Goal: Check status: Check status

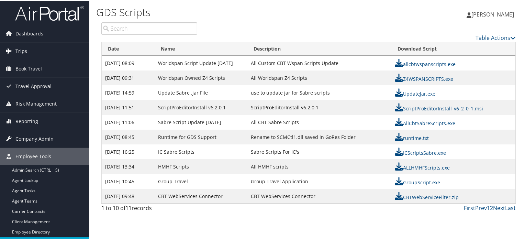
click at [9, 53] on icon at bounding box center [8, 50] width 10 height 10
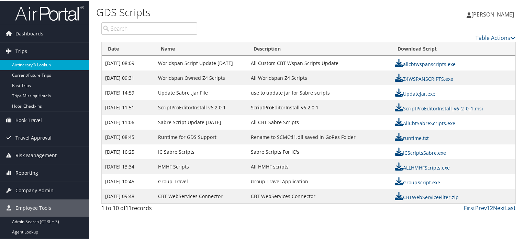
click at [34, 61] on link "Airtinerary® Lookup" at bounding box center [44, 64] width 89 height 10
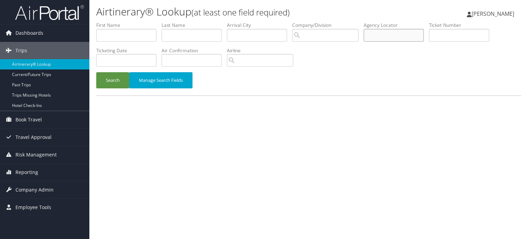
click at [391, 39] on input "text" at bounding box center [394, 35] width 60 height 13
paste input "DPKRV7"
type input "DPKRV7"
click at [110, 77] on button "Search" at bounding box center [112, 80] width 33 height 16
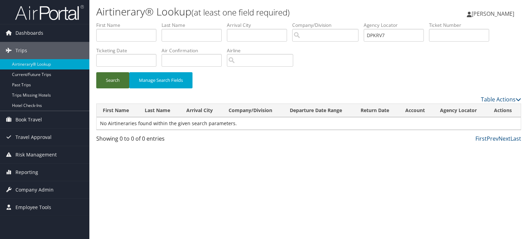
click at [110, 77] on button "Search" at bounding box center [112, 80] width 33 height 16
click at [126, 75] on button "Search" at bounding box center [112, 80] width 33 height 16
click at [125, 74] on button "Search" at bounding box center [112, 80] width 33 height 16
click at [121, 82] on button "Search" at bounding box center [112, 80] width 33 height 16
click at [113, 86] on button "Search" at bounding box center [112, 80] width 33 height 16
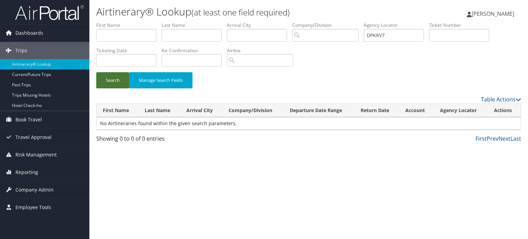
click at [113, 86] on button "Search" at bounding box center [112, 80] width 33 height 16
click at [112, 87] on button "Search" at bounding box center [112, 80] width 33 height 16
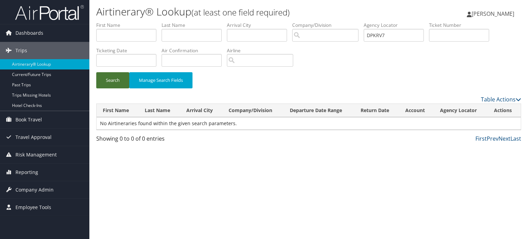
click at [112, 87] on button "Search" at bounding box center [112, 80] width 33 height 16
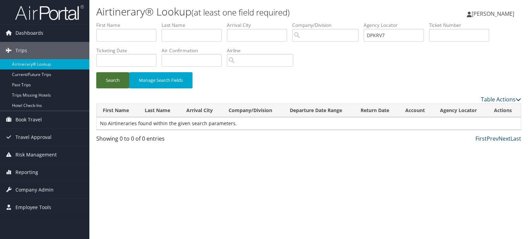
drag, startPoint x: 116, startPoint y: 74, endPoint x: 120, endPoint y: 73, distance: 4.5
click at [120, 73] on button "Search" at bounding box center [112, 80] width 33 height 16
click at [120, 74] on button "Search" at bounding box center [112, 80] width 33 height 16
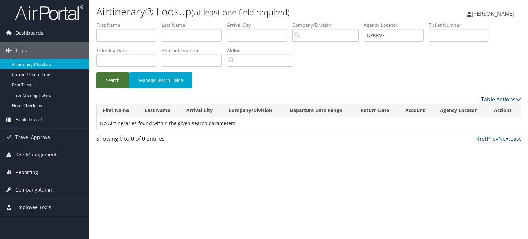
click at [120, 74] on button "Search" at bounding box center [112, 80] width 33 height 16
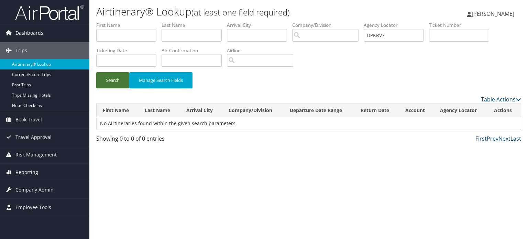
click at [120, 74] on button "Search" at bounding box center [112, 80] width 33 height 16
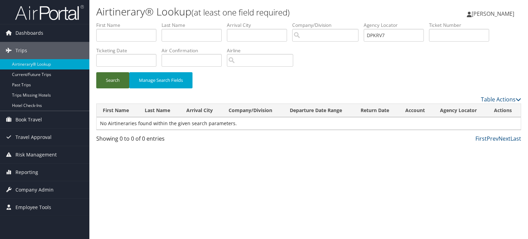
click at [120, 74] on button "Search" at bounding box center [112, 80] width 33 height 16
click at [120, 75] on button "Search" at bounding box center [112, 80] width 33 height 16
